Goal: Information Seeking & Learning: Learn about a topic

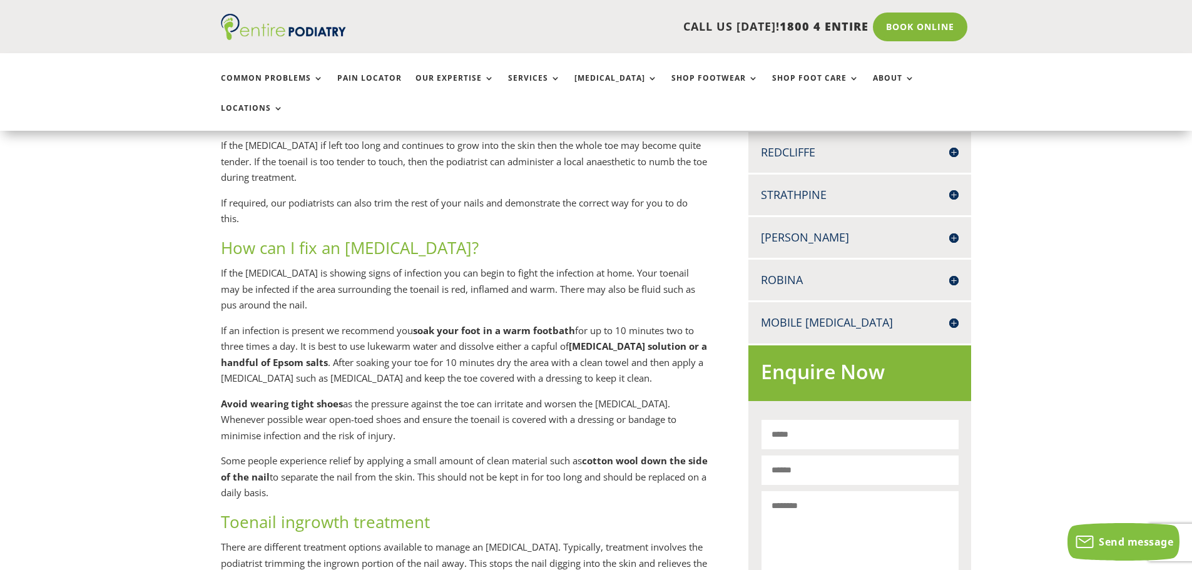
scroll to position [501, 0]
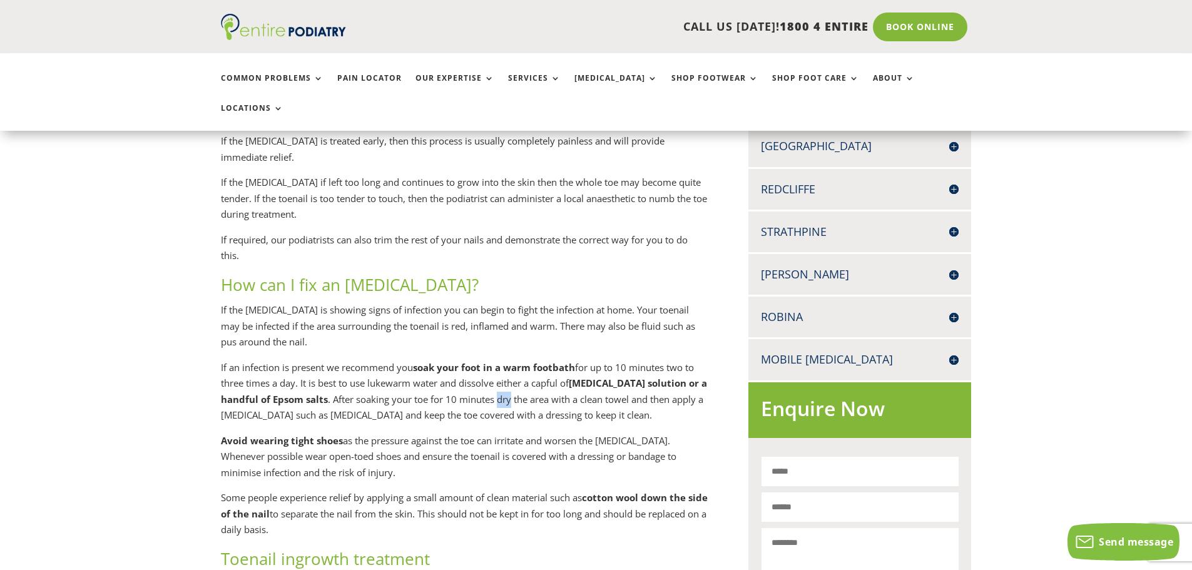
drag, startPoint x: 508, startPoint y: 370, endPoint x: 498, endPoint y: 370, distance: 10.6
click at [498, 370] on p "If an infection is present we recommend you soak your foot in a warm footbath f…" at bounding box center [464, 396] width 487 height 73
copy p "dry"
drag, startPoint x: 575, startPoint y: 338, endPoint x: 491, endPoint y: 340, distance: 83.9
click at [491, 361] on strong "soak your foot in a warm footbath" at bounding box center [494, 367] width 162 height 13
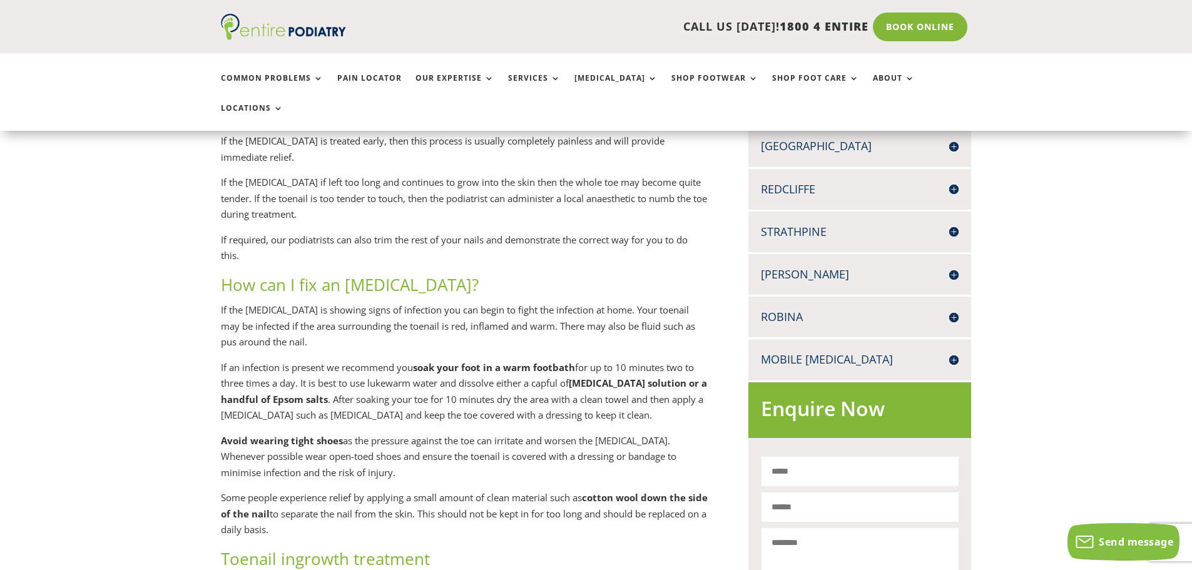
click at [608, 302] on p "If the [MEDICAL_DATA] is showing signs of infection you can begin to fight the …" at bounding box center [464, 331] width 487 height 58
drag, startPoint x: 576, startPoint y: 337, endPoint x: 420, endPoint y: 335, distance: 156.5
click at [420, 361] on strong "soak your foot in a warm footbath" at bounding box center [494, 367] width 162 height 13
copy strong "soak your foot in a warm footbath"
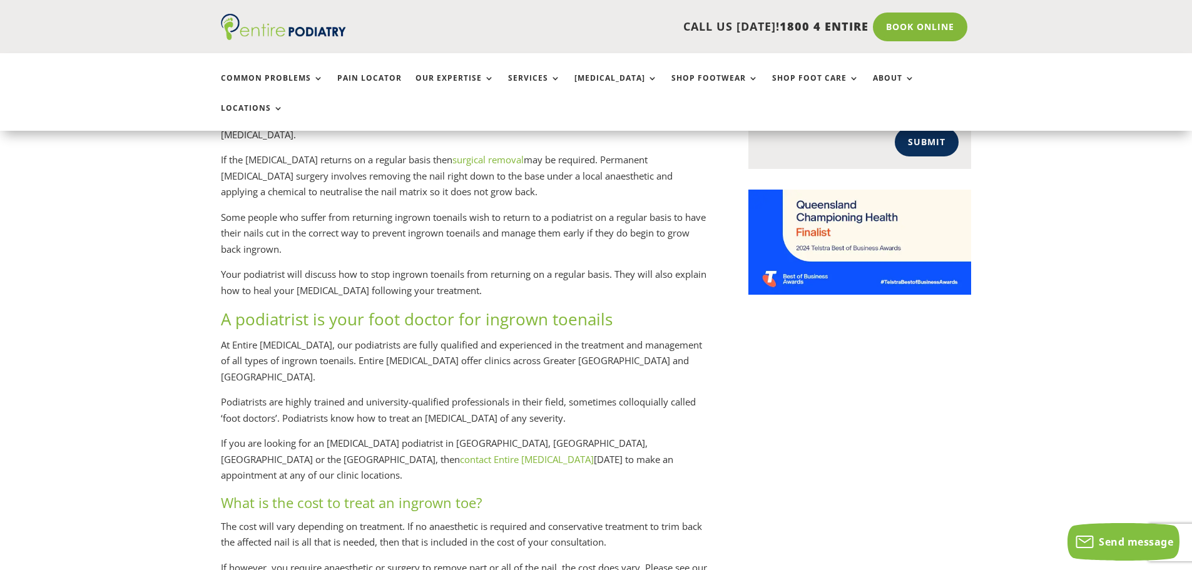
scroll to position [1001, 0]
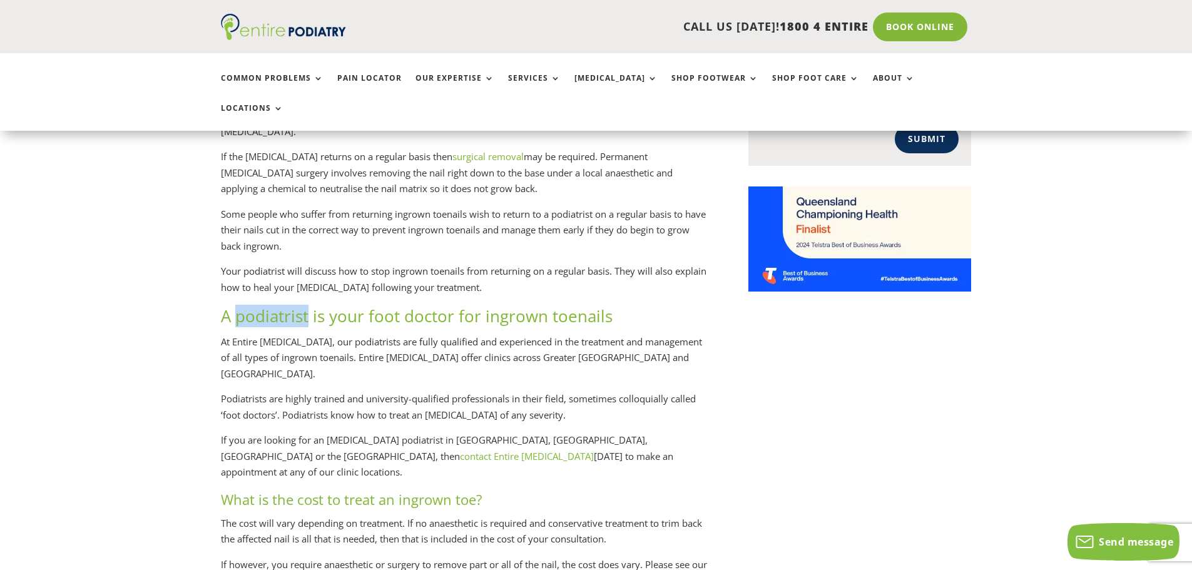
drag, startPoint x: 297, startPoint y: 288, endPoint x: 240, endPoint y: 285, distance: 57.1
click at [240, 305] on span "A podiatrist is your foot doctor for ingrown toenails" at bounding box center [417, 316] width 392 height 23
copy span "podiatrist"
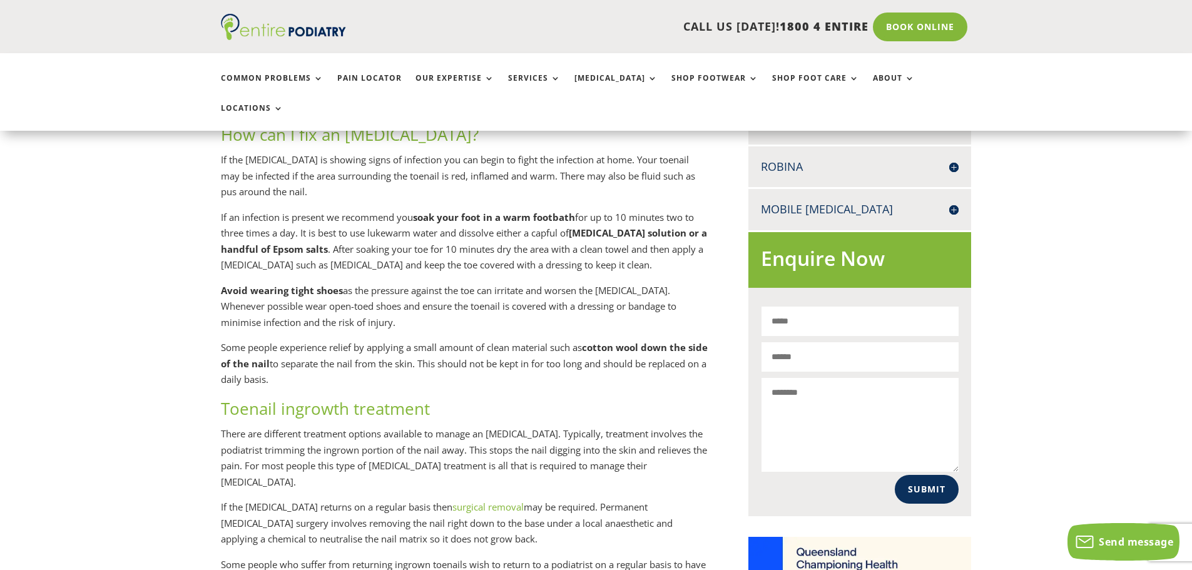
scroll to position [601, 0]
